Goal: Navigation & Orientation: Understand site structure

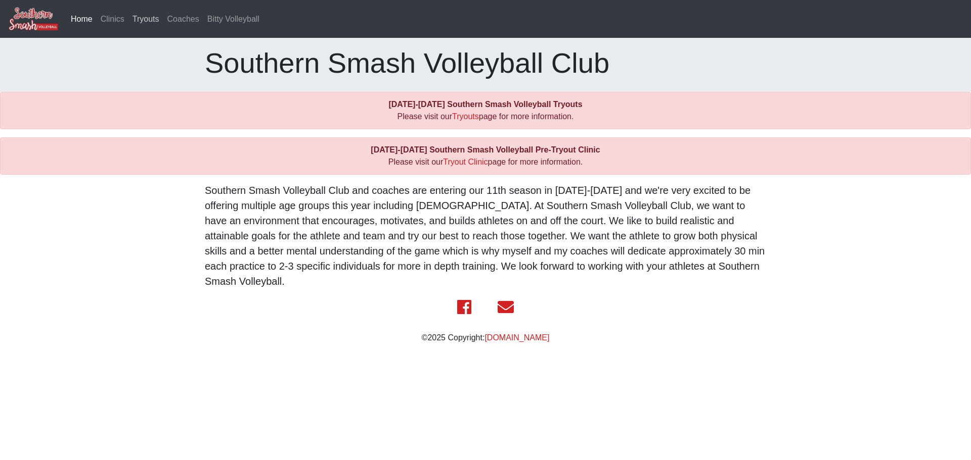
click at [145, 15] on link "Tryouts" at bounding box center [145, 19] width 35 height 20
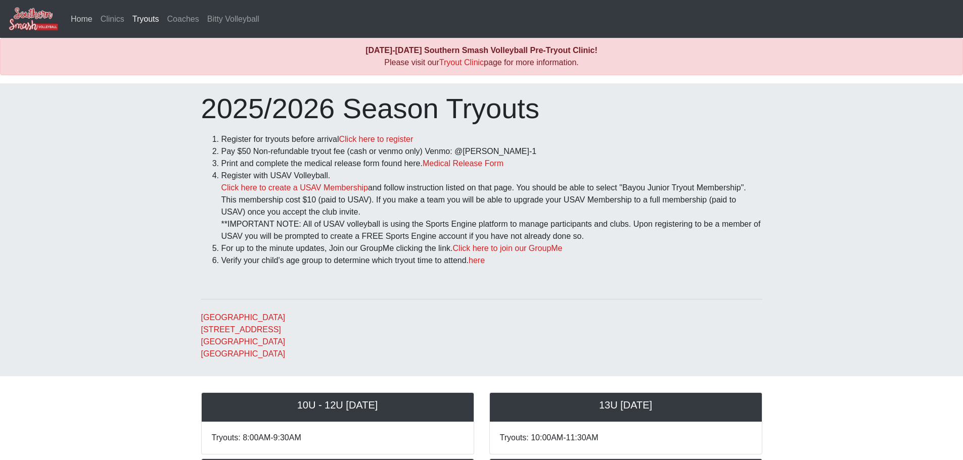
click at [74, 21] on link "Home" at bounding box center [82, 19] width 30 height 20
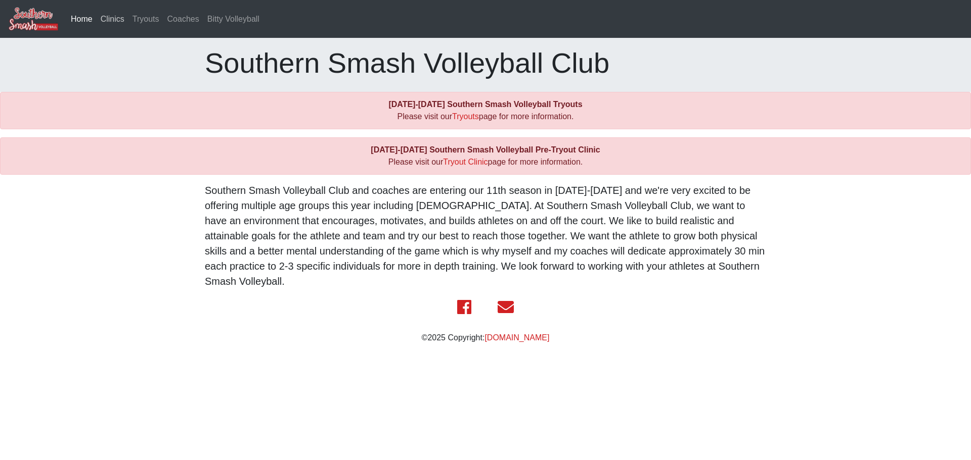
click at [102, 18] on link "Clinics" at bounding box center [113, 19] width 32 height 20
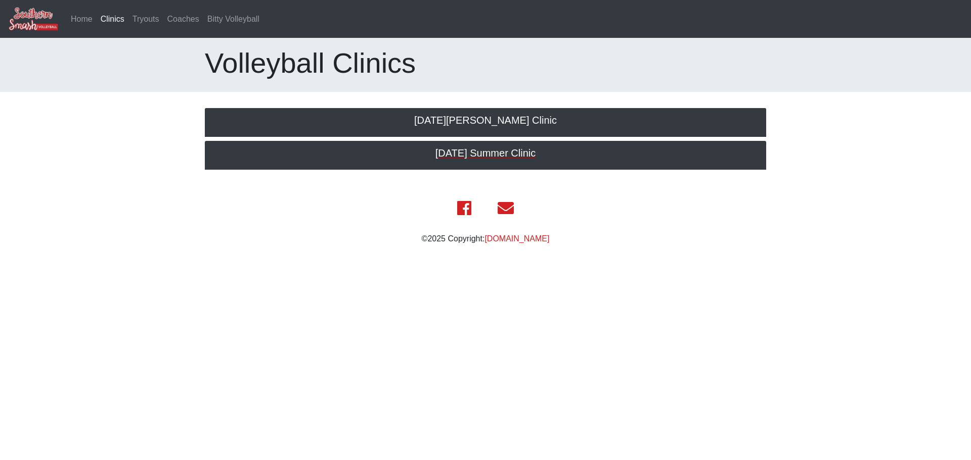
click at [480, 155] on h5 "2025 July Summer Clinic" at bounding box center [485, 153] width 541 height 12
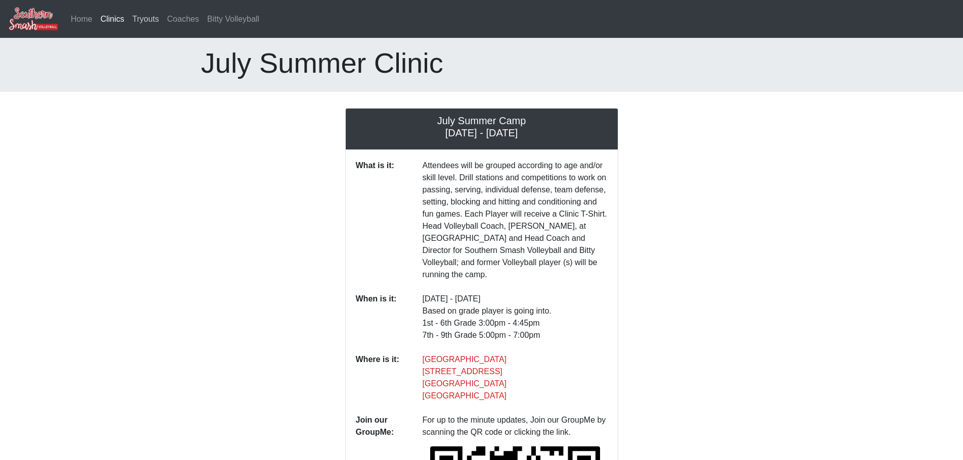
click at [143, 13] on link "Tryouts" at bounding box center [145, 19] width 35 height 20
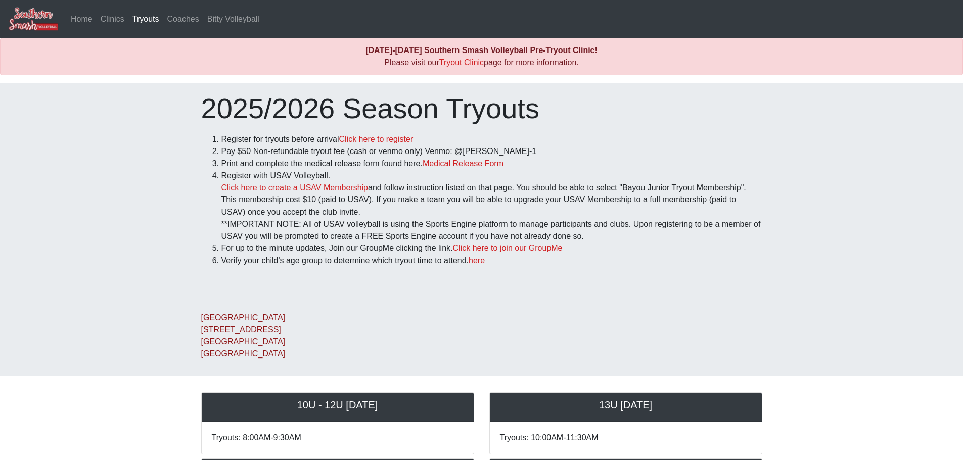
click at [235, 323] on link "Bluff Middle School 15464 Bluff Rd Prairieville, LA 70769 United States" at bounding box center [243, 335] width 84 height 45
click at [177, 16] on link "Coaches" at bounding box center [183, 19] width 40 height 20
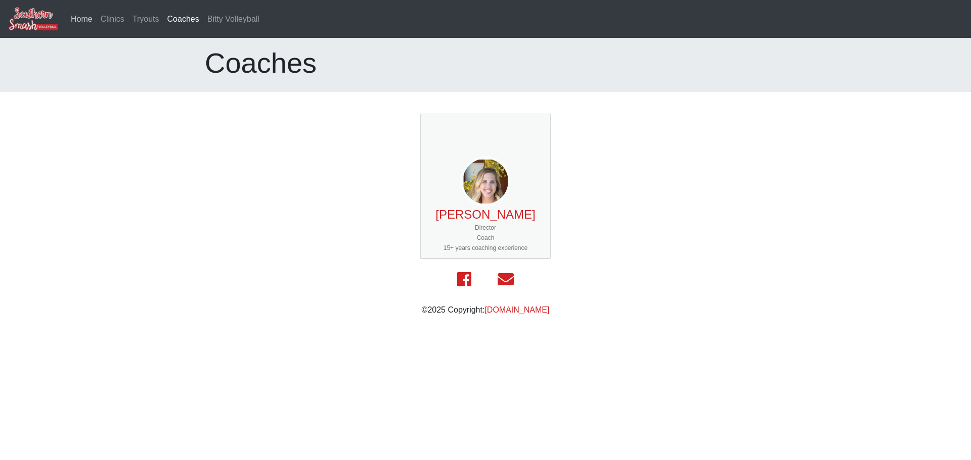
click at [78, 17] on link "Home" at bounding box center [82, 19] width 30 height 20
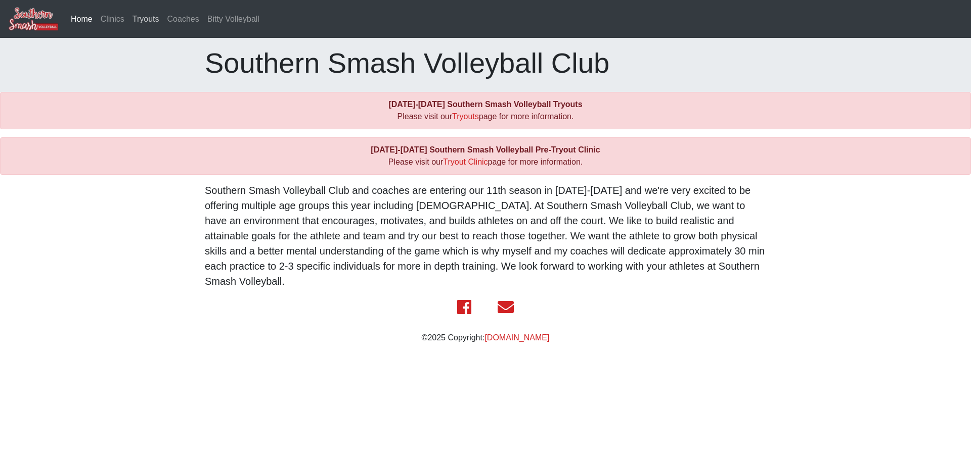
click at [131, 20] on link "Tryouts" at bounding box center [145, 19] width 35 height 20
drag, startPoint x: 146, startPoint y: 102, endPoint x: 155, endPoint y: 105, distance: 9.6
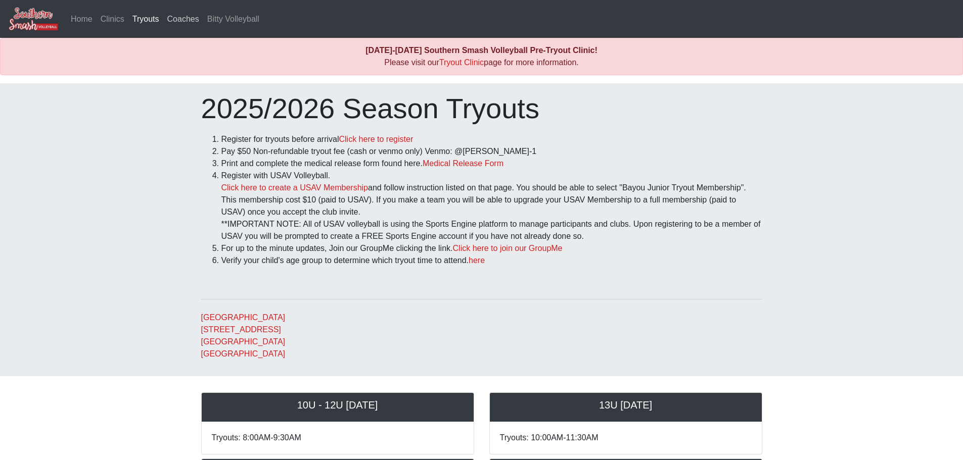
click at [177, 16] on link "Coaches" at bounding box center [183, 19] width 40 height 20
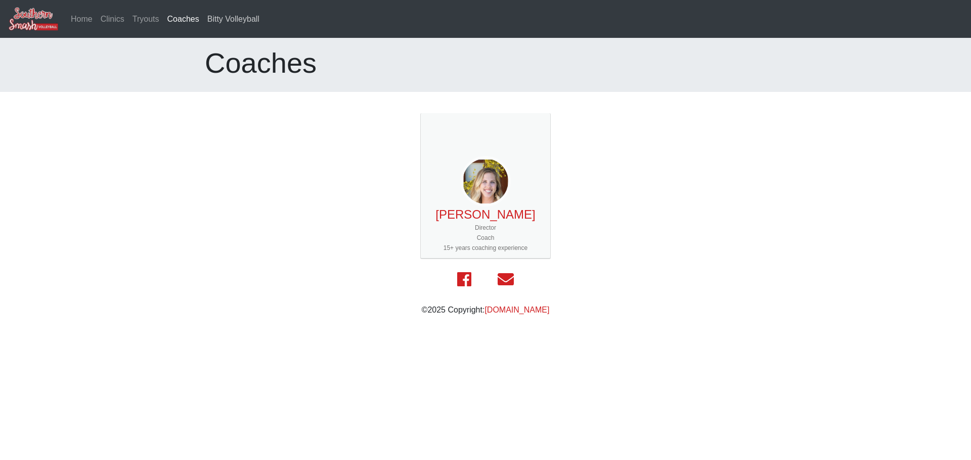
click at [206, 17] on link "Bitty Volleyball" at bounding box center [233, 19] width 60 height 20
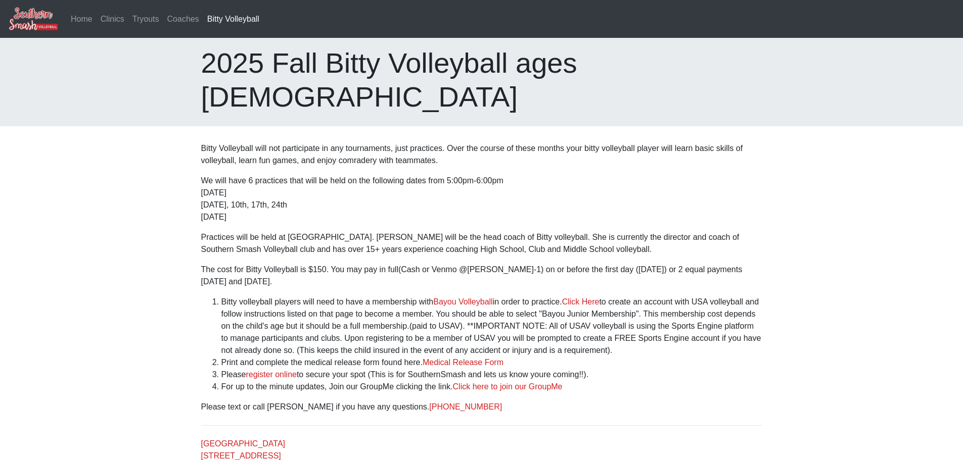
drag, startPoint x: 108, startPoint y: 74, endPoint x: 115, endPoint y: 80, distance: 8.9
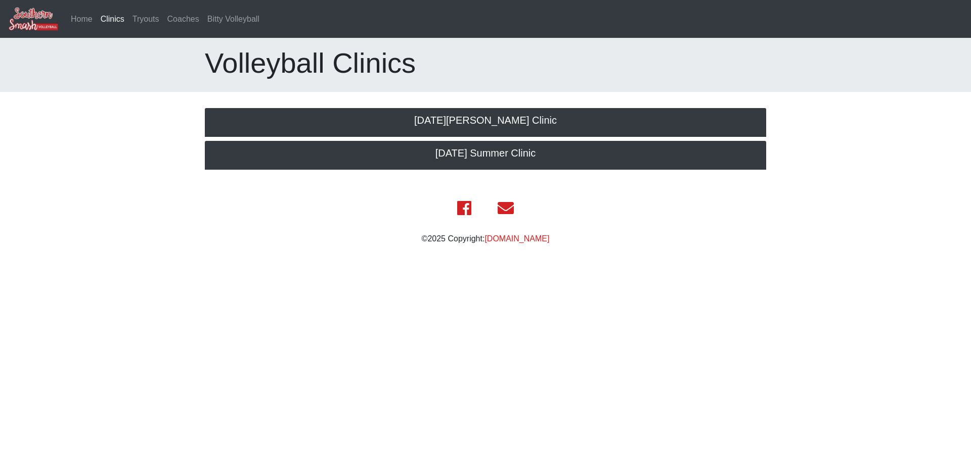
drag, startPoint x: 0, startPoint y: 0, endPoint x: 148, endPoint y: 105, distance: 181.2
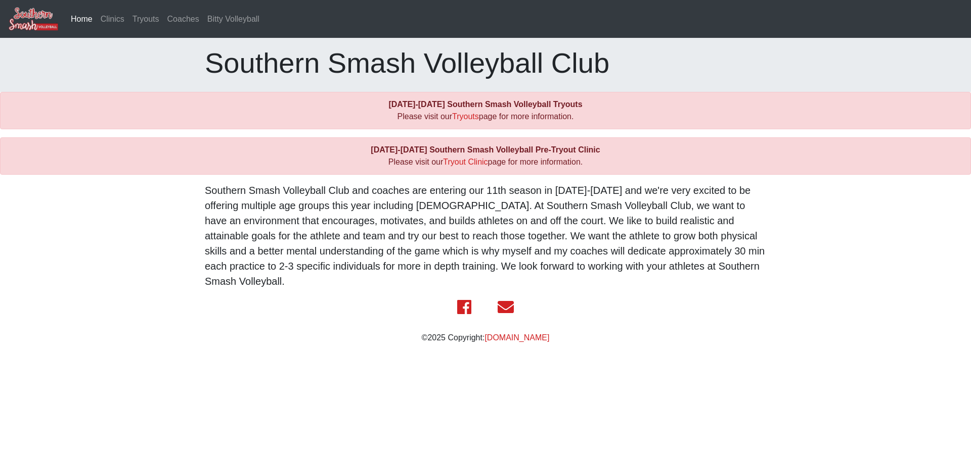
drag, startPoint x: 0, startPoint y: 0, endPoint x: 145, endPoint y: 102, distance: 177.4
